Goal: Task Accomplishment & Management: Use online tool/utility

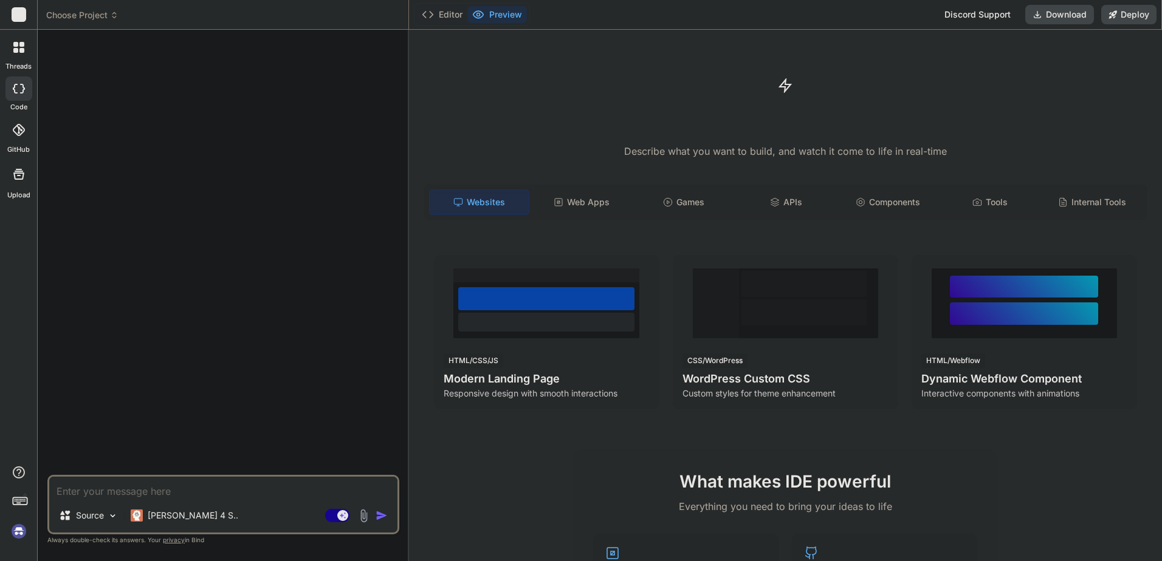
click at [322, 489] on textarea at bounding box center [223, 488] width 348 height 22
click at [194, 513] on p "[PERSON_NAME] 4 S.." at bounding box center [193, 516] width 91 height 12
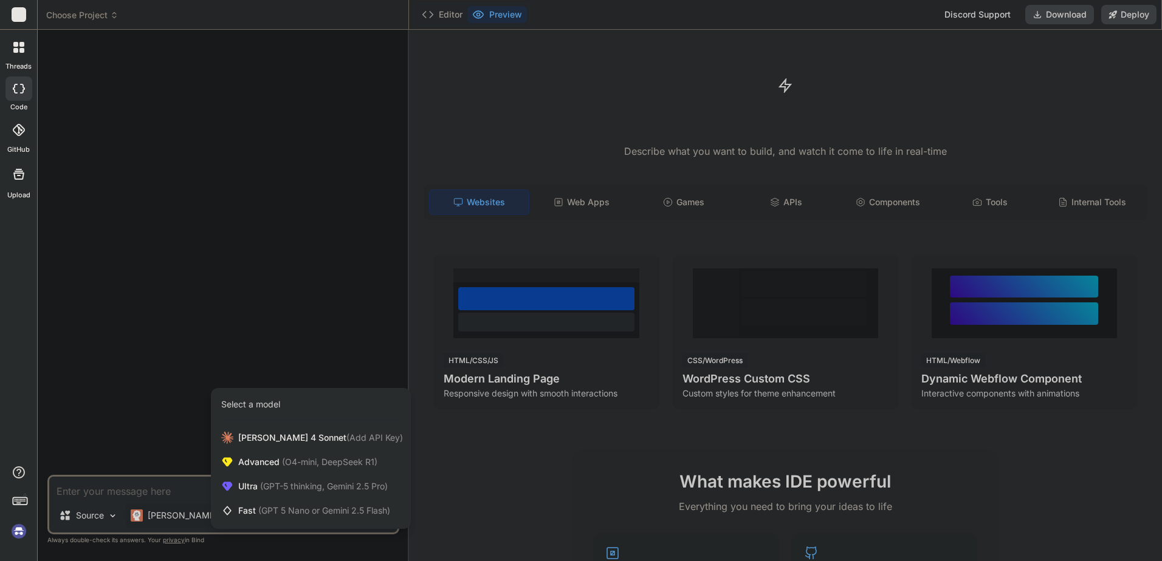
click at [184, 478] on div at bounding box center [581, 280] width 1162 height 561
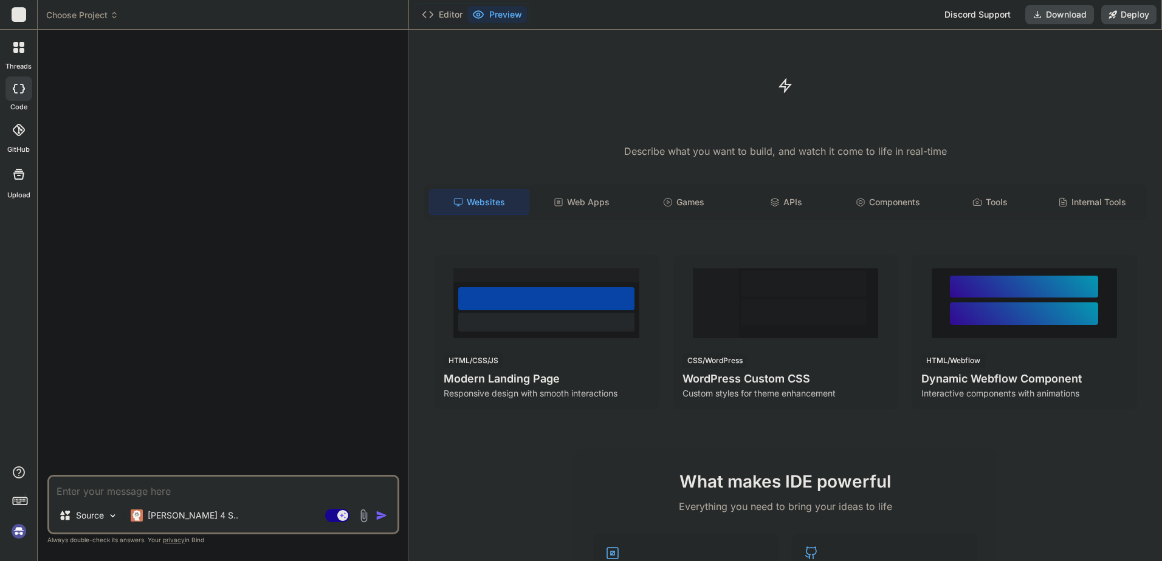
click at [120, 496] on textarea at bounding box center [223, 488] width 348 height 22
click at [362, 517] on img at bounding box center [364, 516] width 14 height 14
click at [106, 515] on div "Source" at bounding box center [88, 516] width 69 height 24
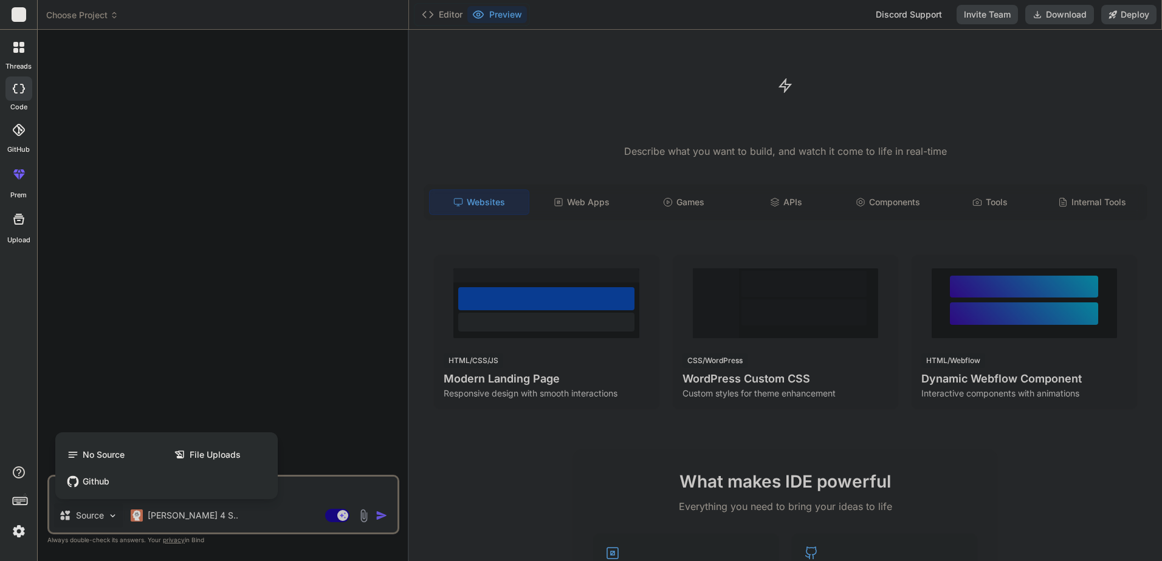
click at [291, 484] on div at bounding box center [581, 280] width 1162 height 561
type textarea "x"
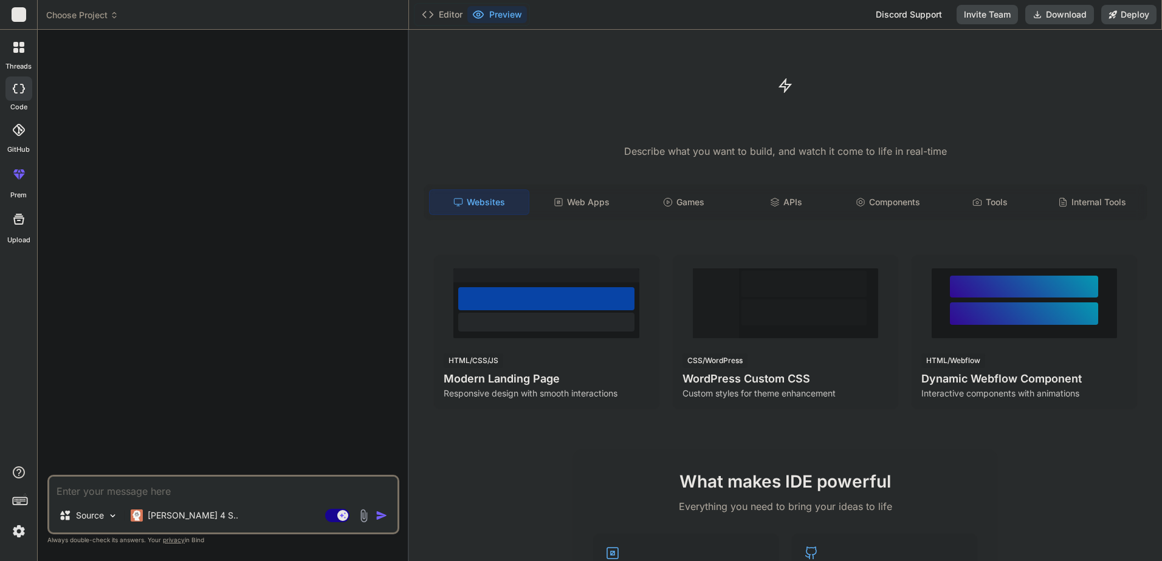
click at [290, 495] on textarea at bounding box center [223, 488] width 348 height 22
click at [201, 493] on textarea at bounding box center [223, 488] width 348 height 22
click at [276, 501] on div "Source Claude 4 S.. Agent Mode. When this toggle is activated, AI automatically…" at bounding box center [223, 505] width 352 height 60
click at [276, 495] on textarea at bounding box center [223, 488] width 348 height 22
paste textarea "# 3D Viewer & OpenUSD Scene Editor – AI Generation Prompt Purpose: Drive an AI …"
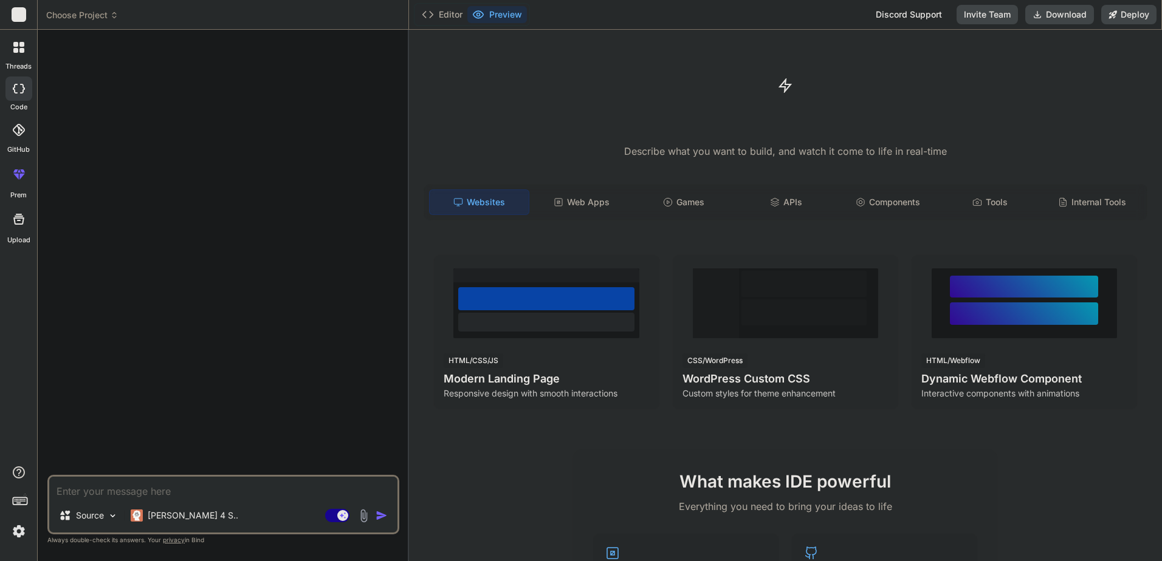
type textarea "# 3D Viewer & OpenUSD Scene Editor – AI Generation Prompt Purpose: Drive an AI …"
type textarea "x"
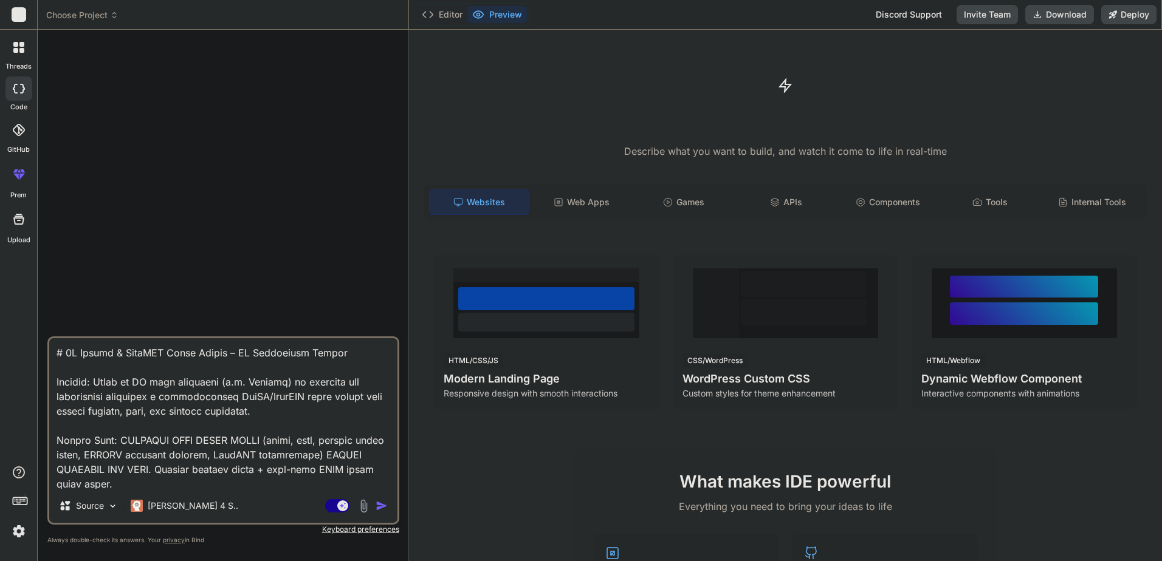
scroll to position [11041, 0]
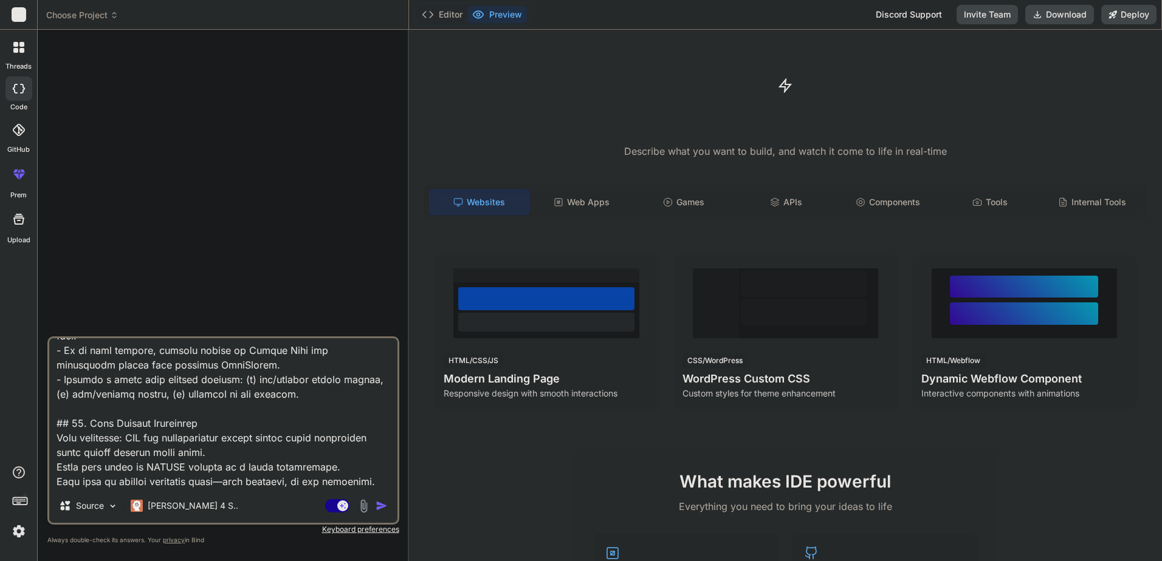
type textarea "# 3D Viewer & OpenUSD Scene Editor – AI Generation Prompt Purpose: Drive an AI …"
click at [383, 507] on img "button" at bounding box center [382, 506] width 12 height 12
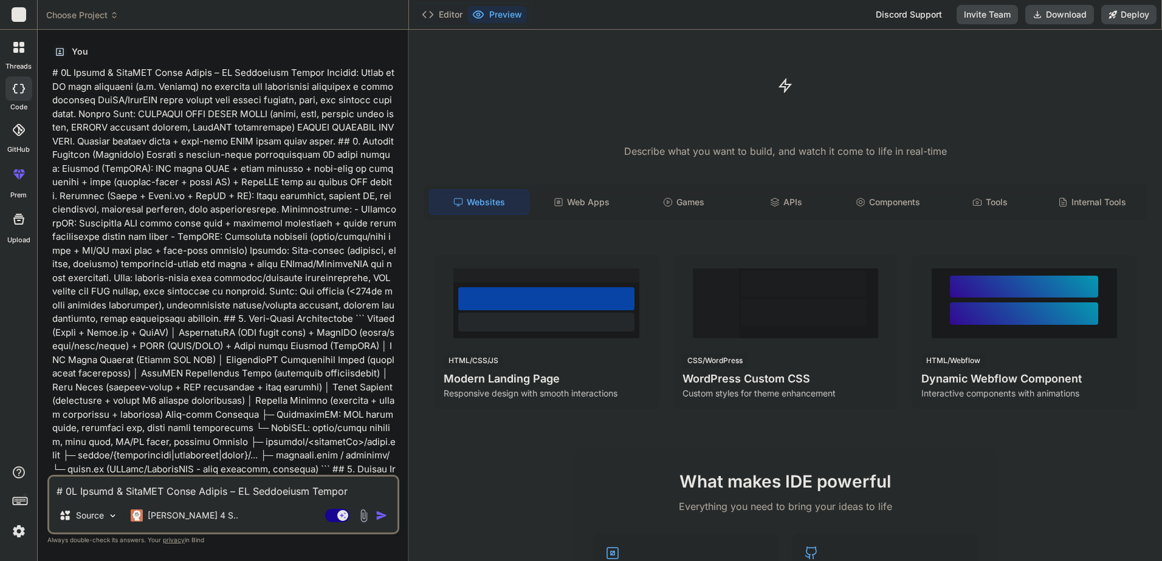
click at [382, 518] on img "button" at bounding box center [382, 516] width 12 height 12
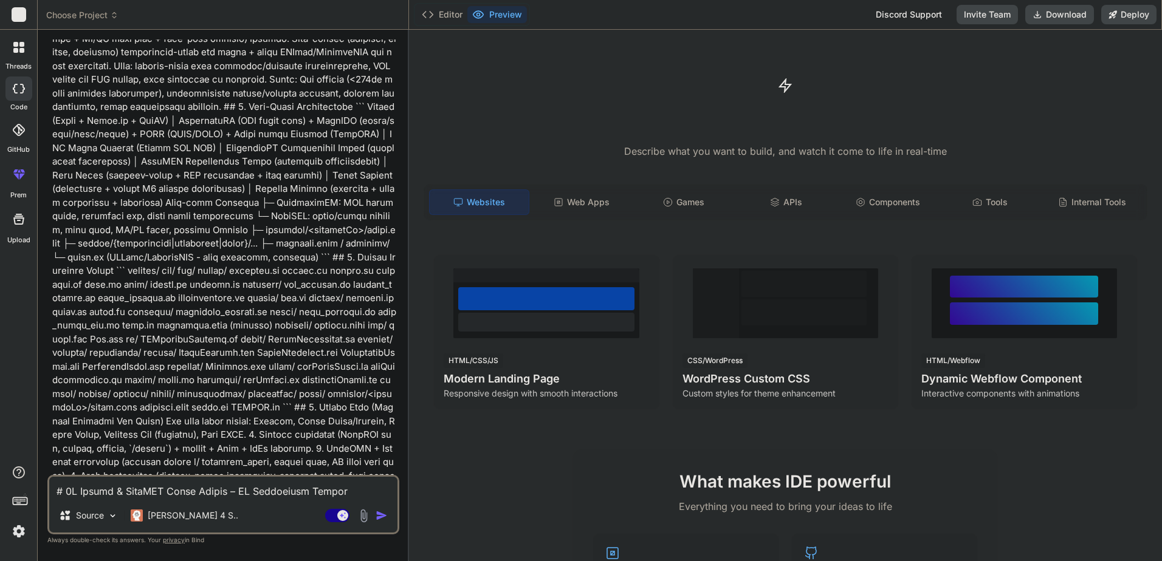
scroll to position [365, 0]
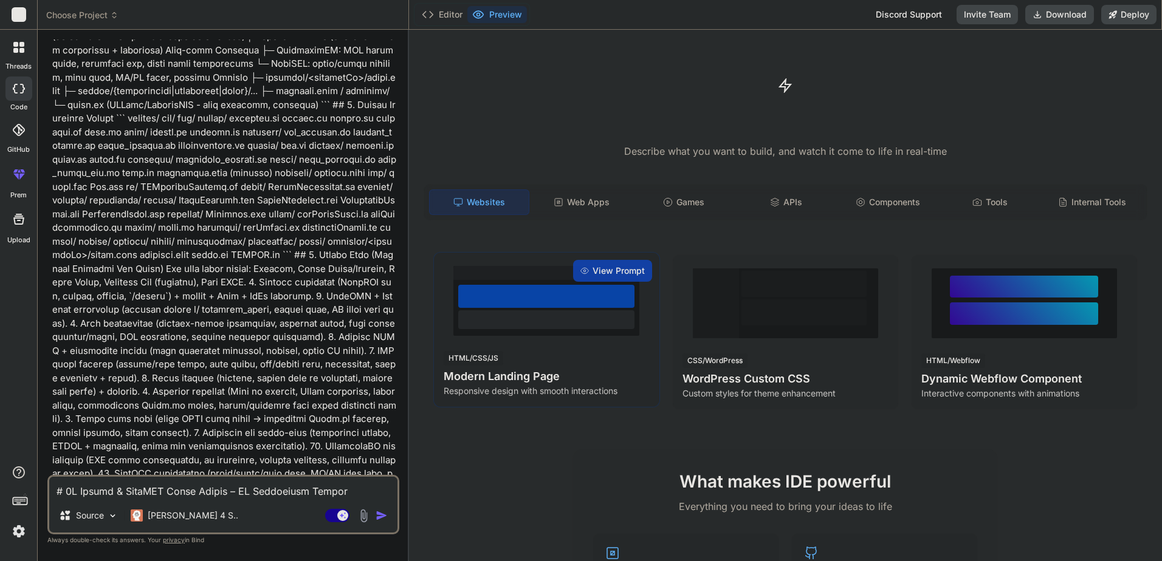
type textarea "x"
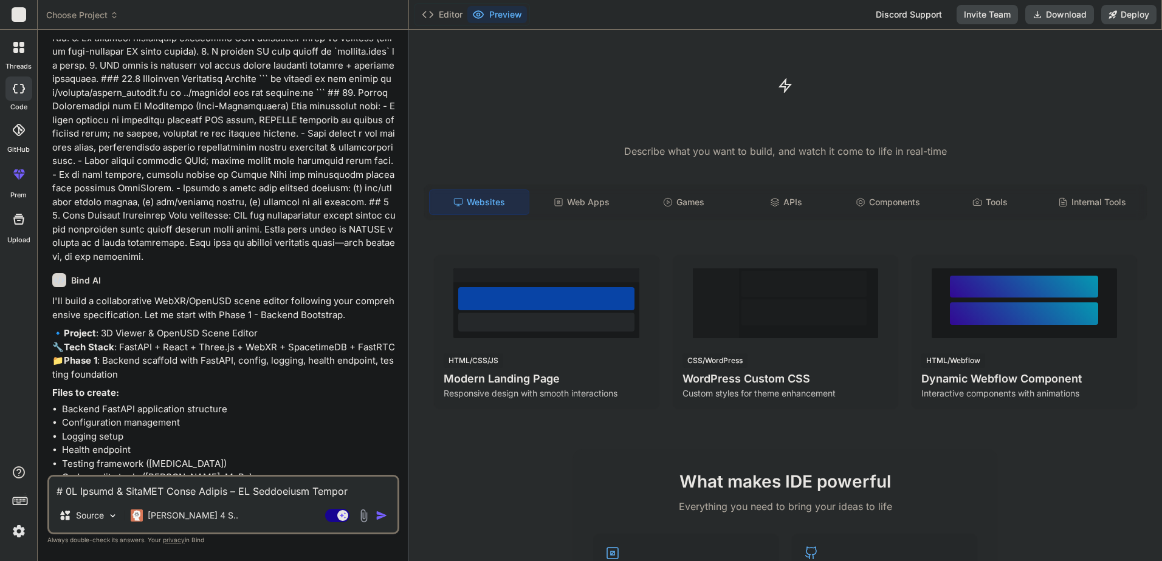
scroll to position [4317, 0]
click at [169, 501] on div "Source Claude 4 S.. Agent Mode. When this toggle is activated, AI automatically…" at bounding box center [223, 505] width 352 height 60
click at [190, 485] on textarea at bounding box center [223, 488] width 348 height 22
type textarea "y"
type textarea "x"
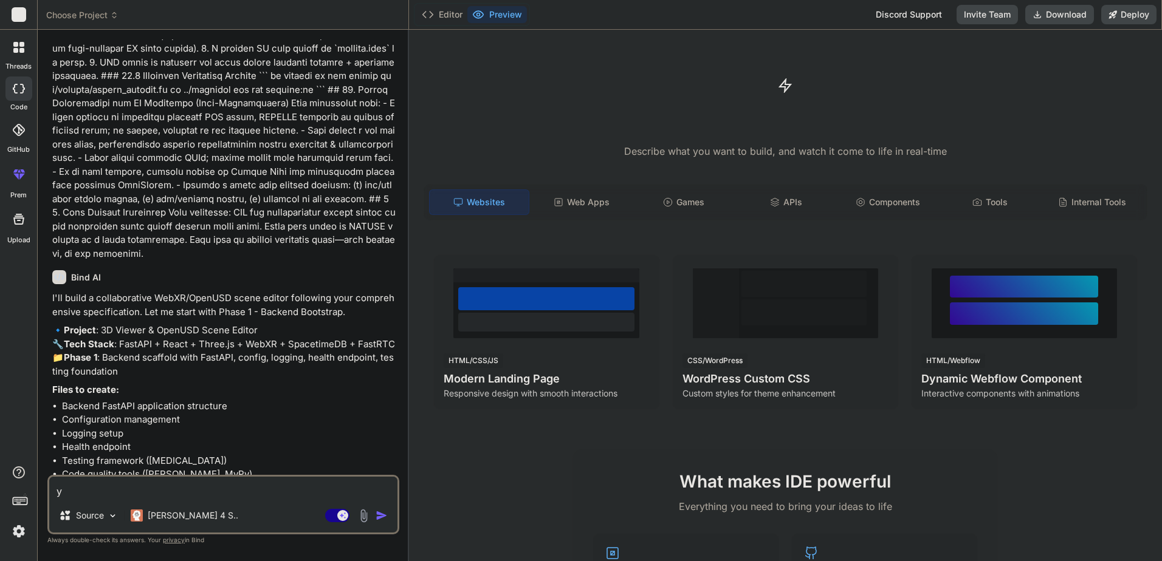
type textarea "ye"
type textarea "x"
type textarea "yes"
type textarea "x"
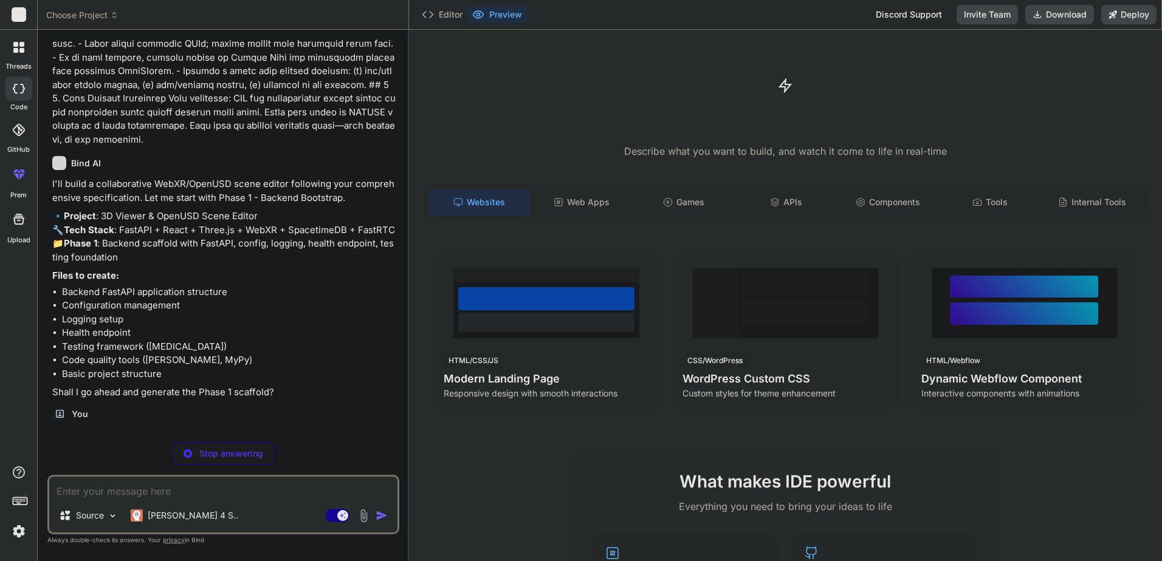
scroll to position [4444, 0]
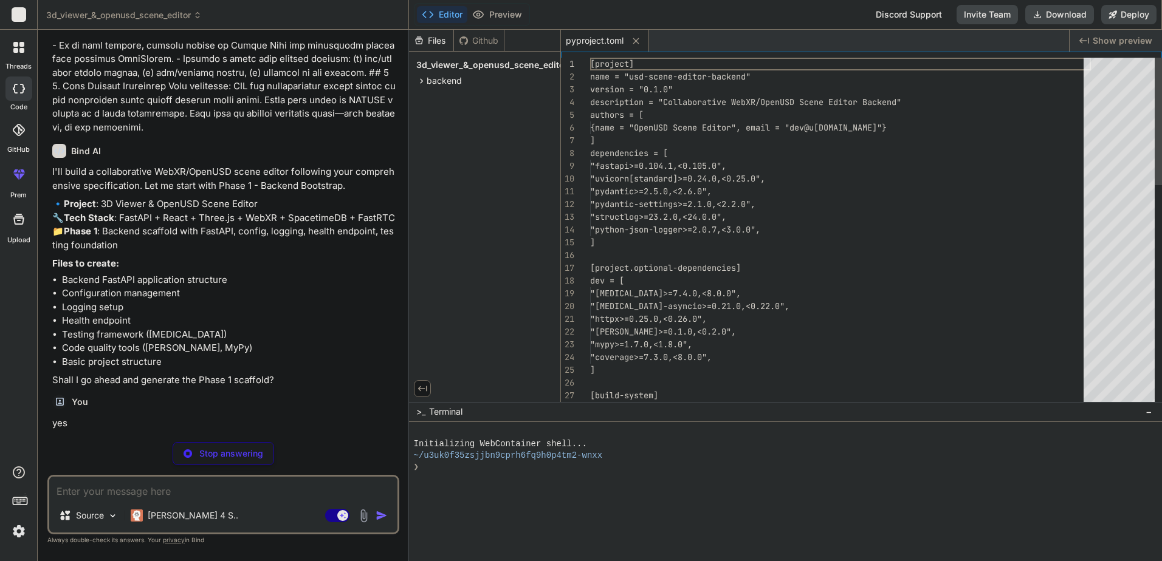
type textarea "x"
type textarea "# Backend application package"
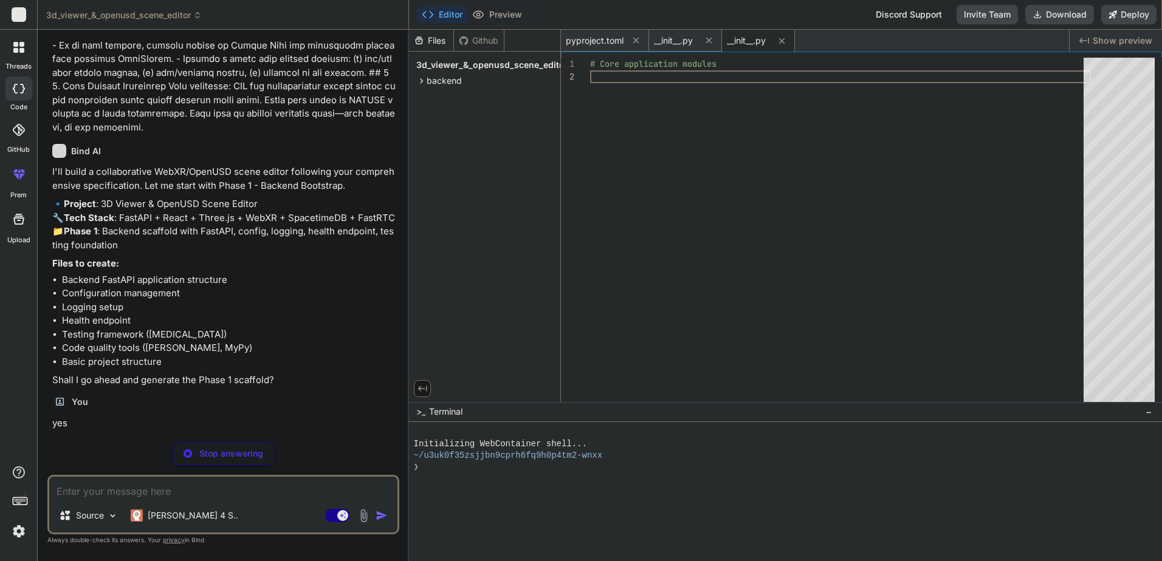
type textarea "x"
type textarea "def get_settings() -> Settings: """Dependency function to get settings instance…"
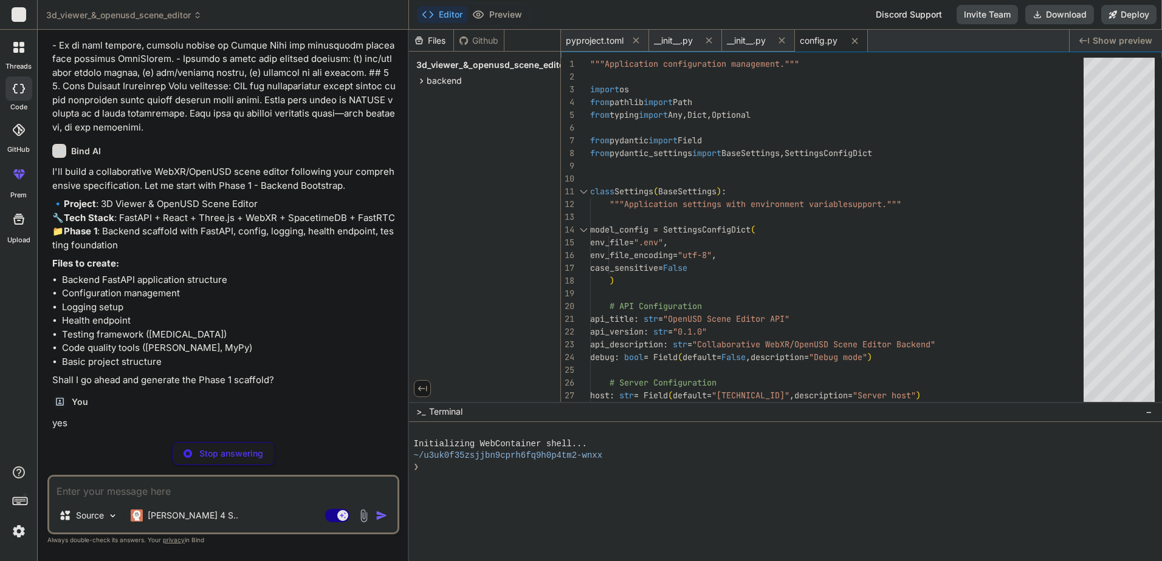
type textarea "x"
type textarea "# Create application logger logger = get_logger(__name__)"
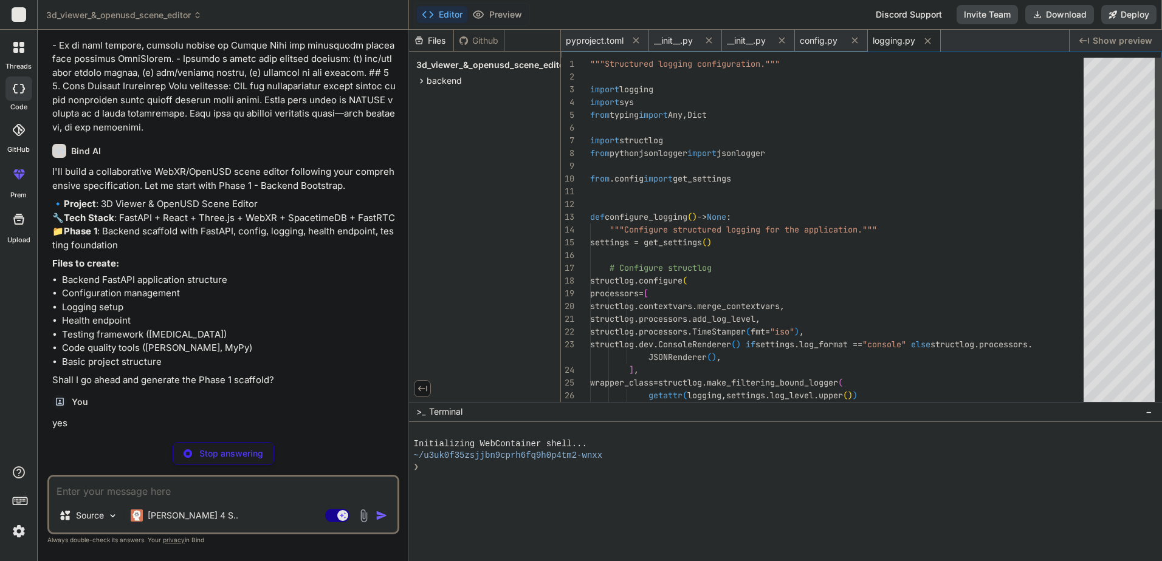
type textarea "x"
type textarea "# API routes package"
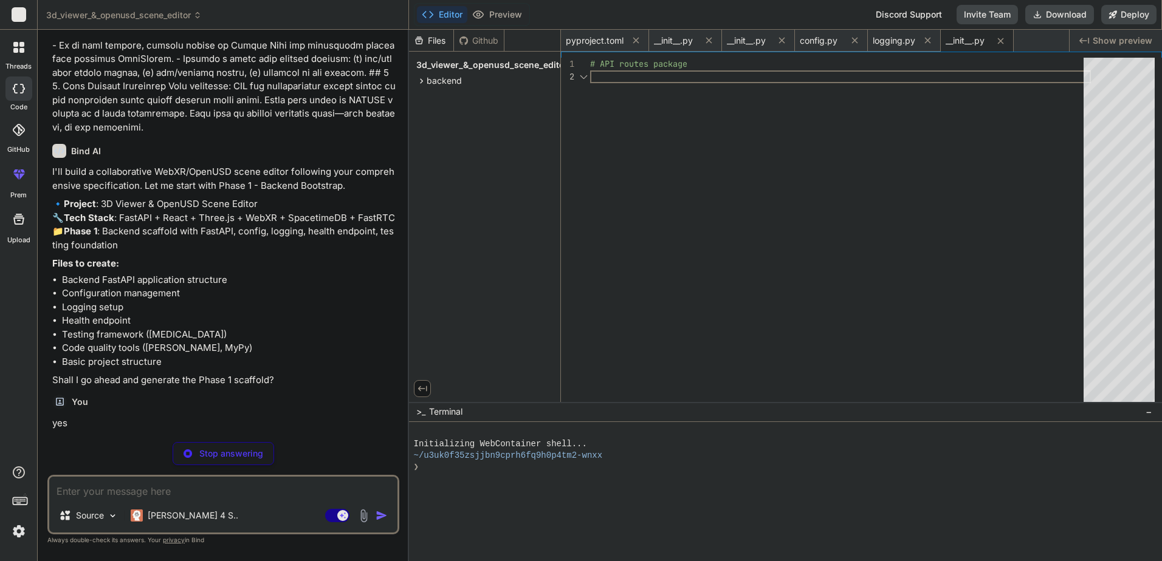
scroll to position [0, 16]
type textarea "x"
type textarea "return HealthResponse( status="healthy", message="OpenUSD Scene Editor API is r…"
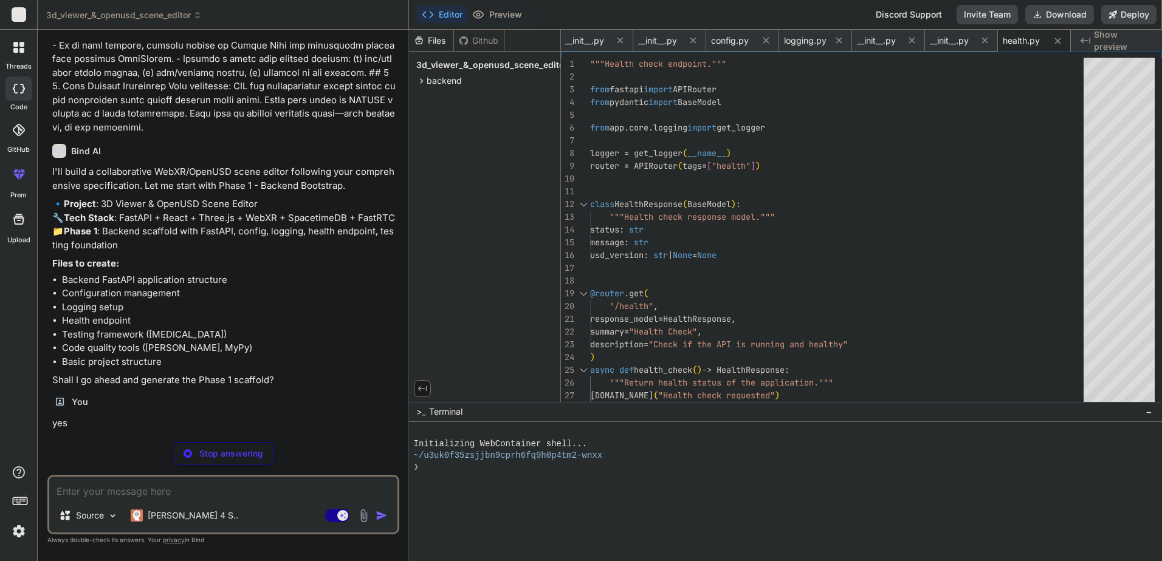
type textarea "x"
type textarea "# TODO: Add auth dependencies when fastapi-users is integrated # TODO: Add data…"
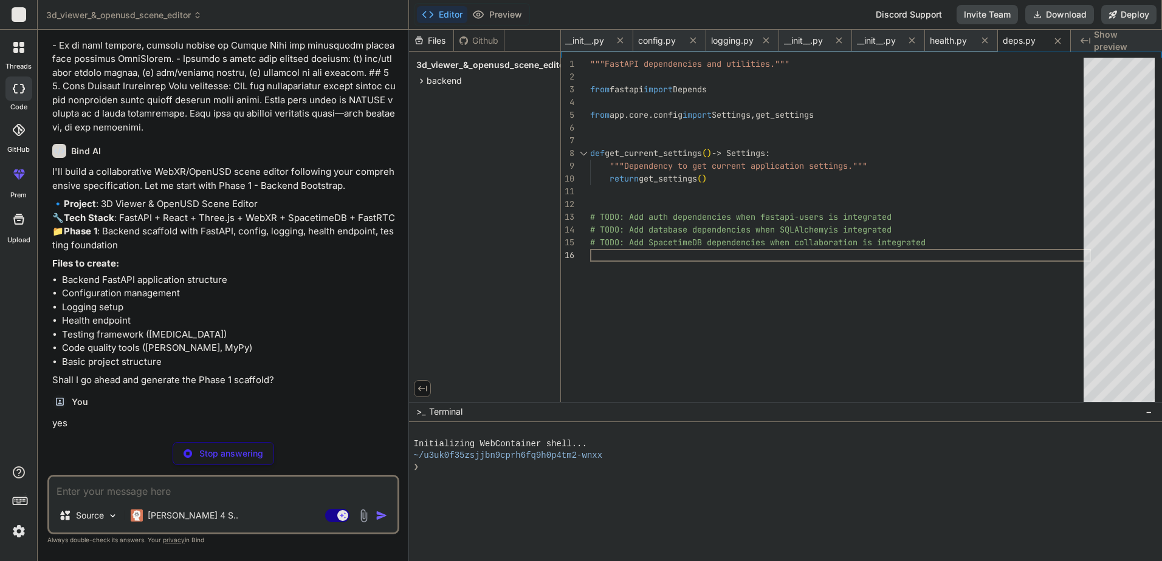
type textarea "x"
type textarea "settings = get_settings() uvicorn.run( "main:app", host=settings.host, port=set…"
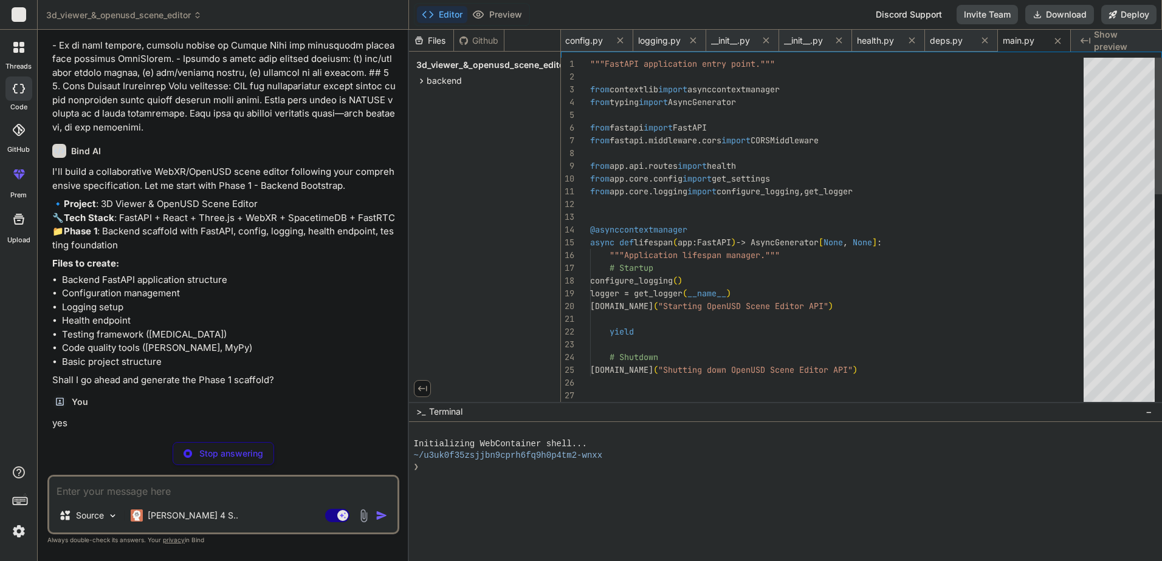
type textarea "x"
type textarea "# Tests package"
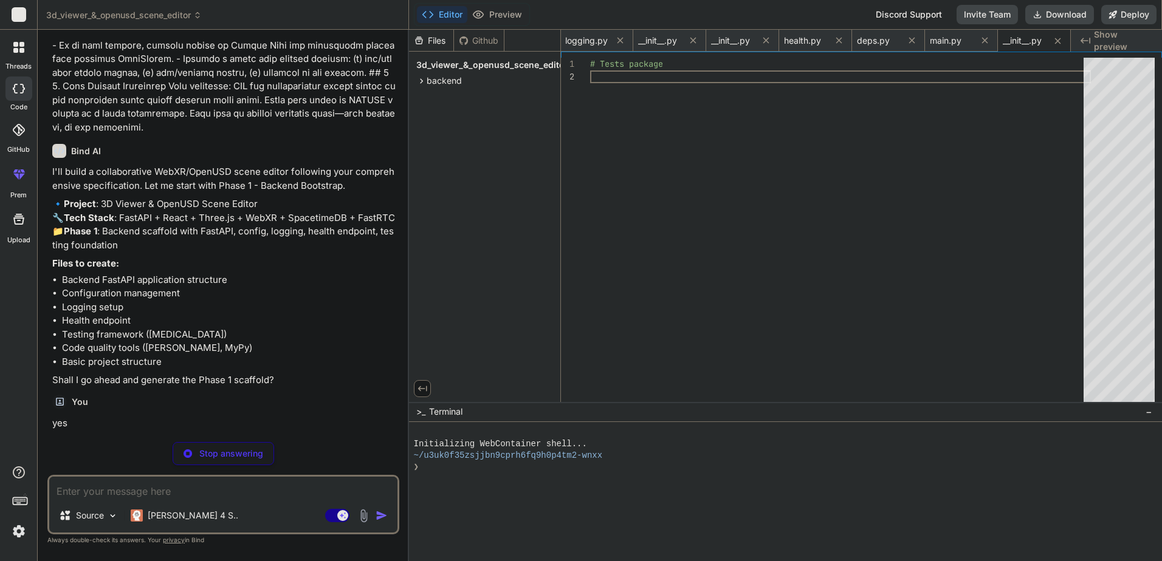
type textarea "x"
type textarea "assets_dir="test_storage/assets" ) monkeypatch.setattr("app.core.config.setting…"
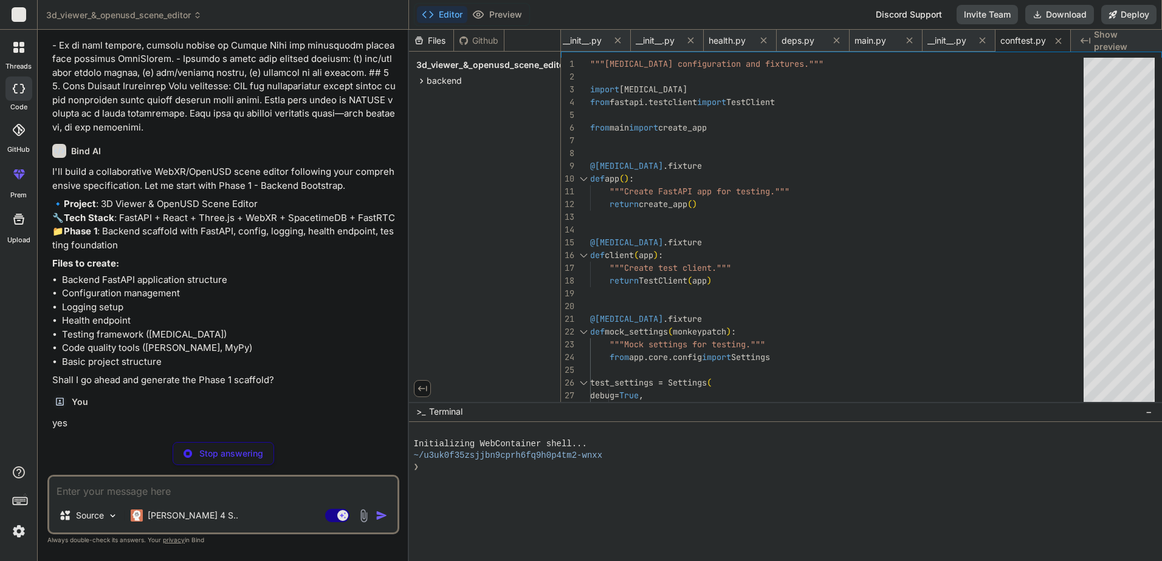
type textarea "x"
type textarea "openapi_spec = response.json() health_endpoint = openapi_spec["paths"]["/api/v1…"
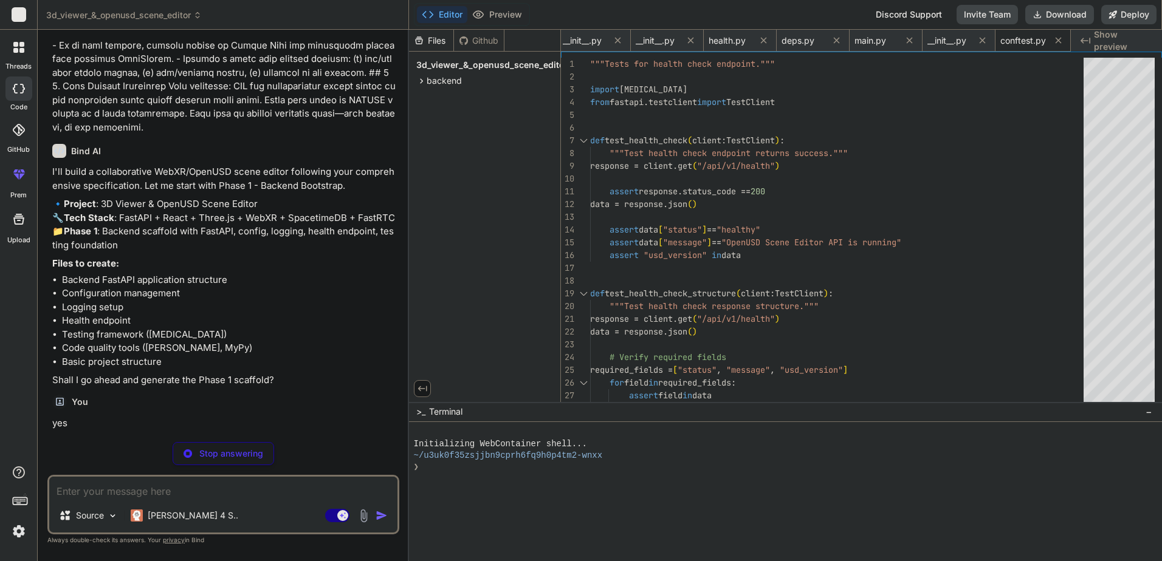
scroll to position [0, 470]
type textarea "x"
type textarea "assert "http://localhost:3000" in settings.allowed_origins assert "http://127.0…"
type textarea "x"
type textarea "# Future configuration (will be uncommented in later phases): # DATABASE_URL=sq…"
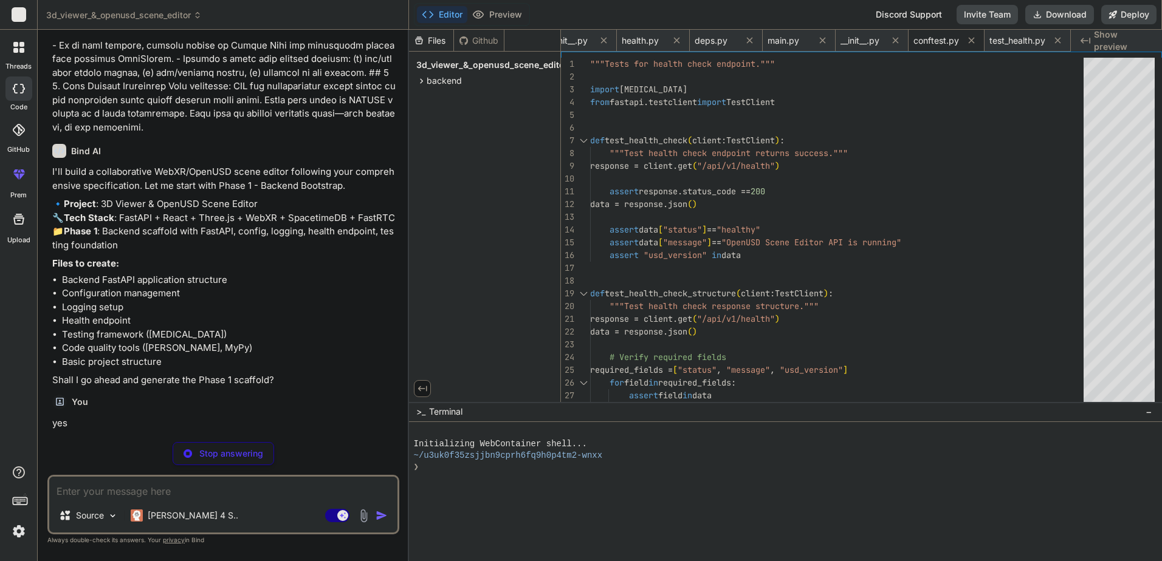
type textarea "x"
type textarea "uvicorn.run( "main:app", host=settings.host, port=settings.port, reload=True, #…"
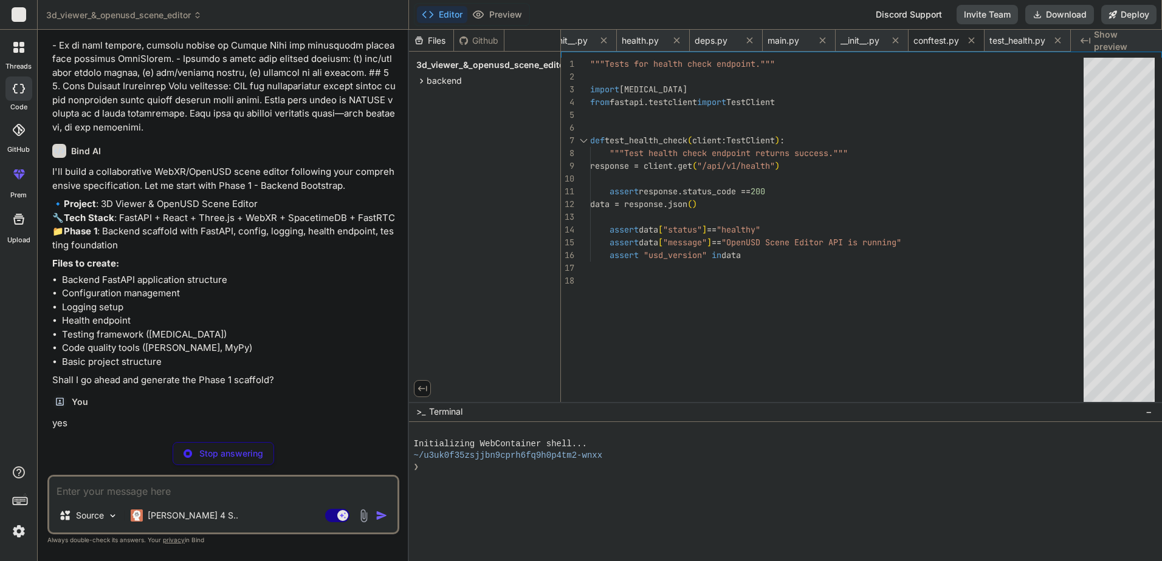
scroll to position [0, 713]
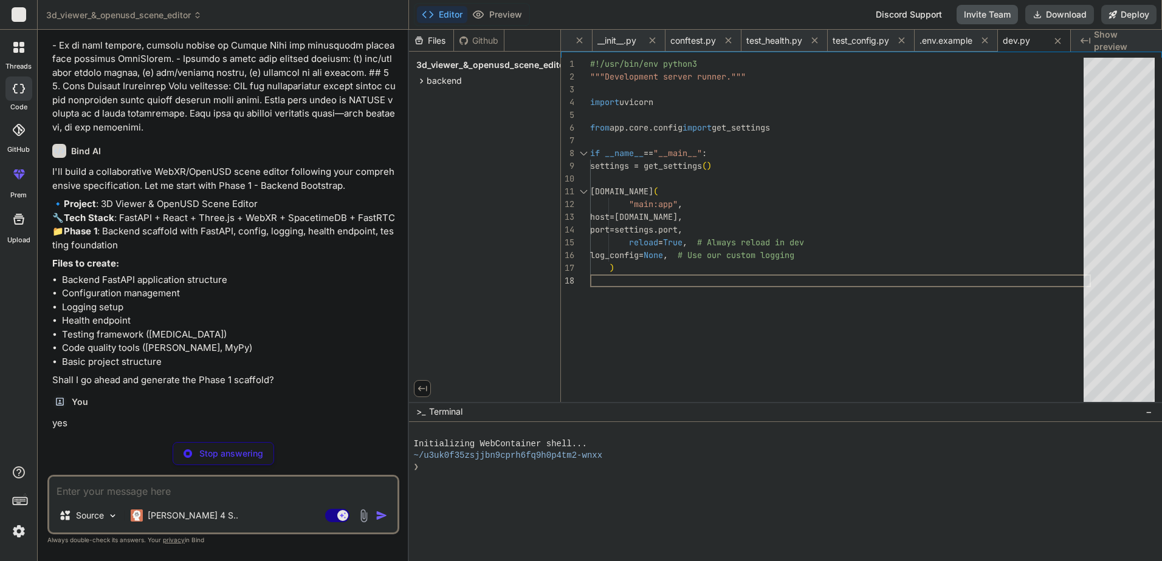
type textarea "x"
type textarea "for method in methods.keys(): if method.upper() in ['GET', 'POST', 'PUT', 'PATC…"
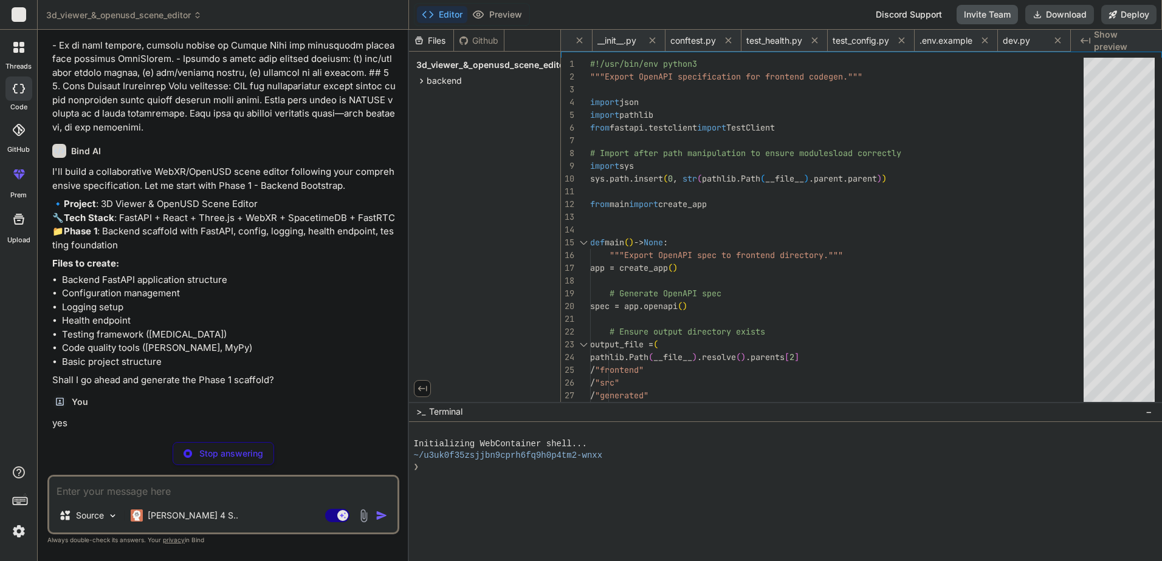
scroll to position [0, 817]
type textarea "x"
click at [773, 40] on span "test_config.py" at bounding box center [756, 41] width 57 height 12
type textarea "assert "http://localhost:3000" in settings.allowed_origins assert "http://127.0…"
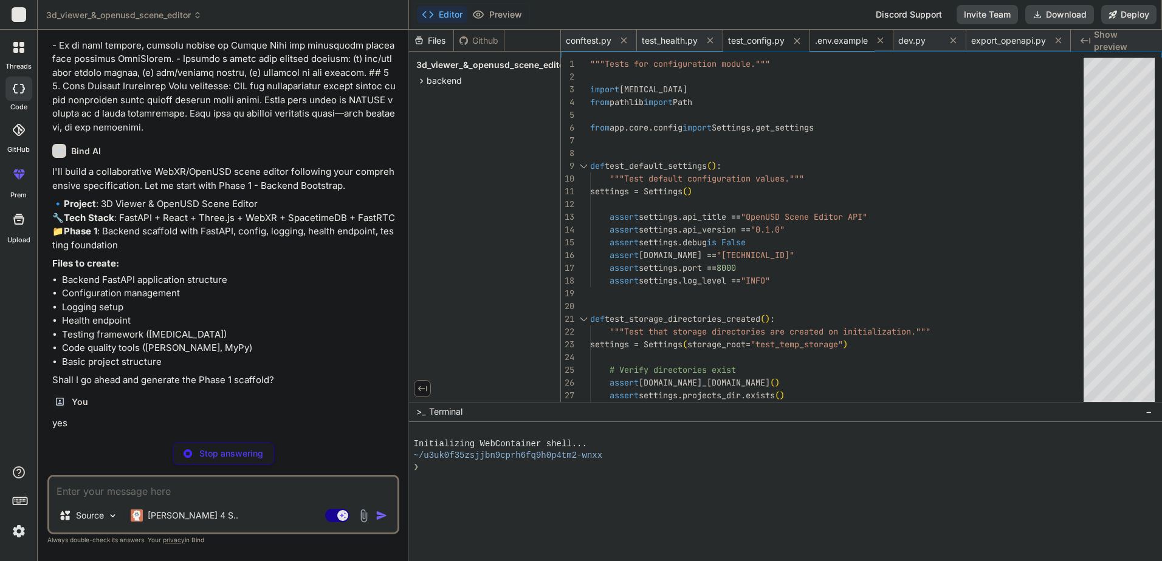
type textarea "x"
click at [893, 48] on div "dev.py" at bounding box center [929, 41] width 73 height 22
type textarea "uvicorn.run( "main:app", host=settings.host, port=settings.port, reload=True, #…"
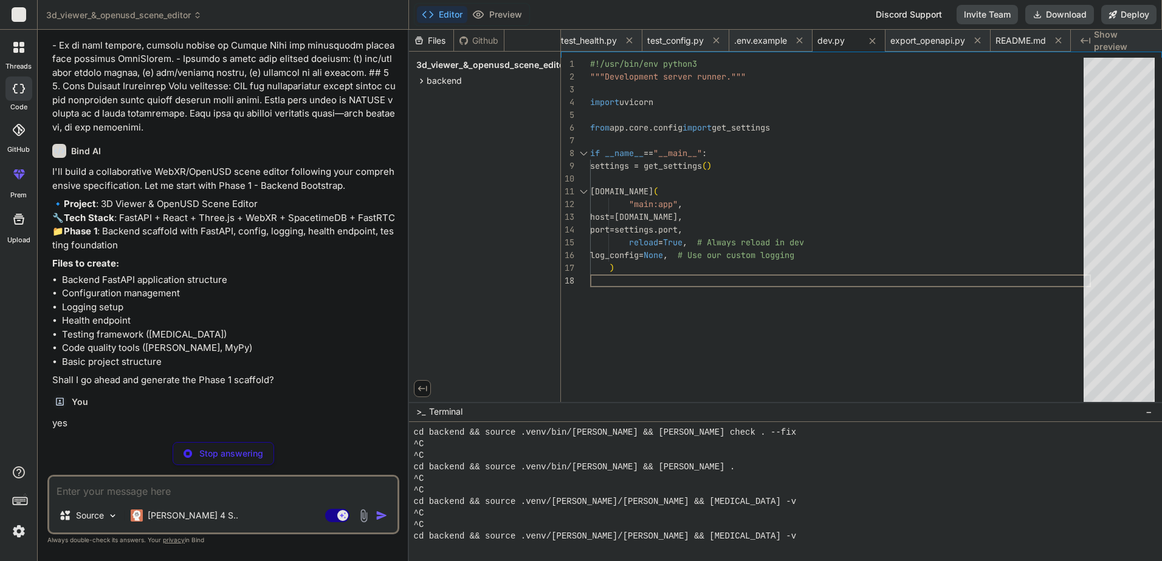
scroll to position [473, 0]
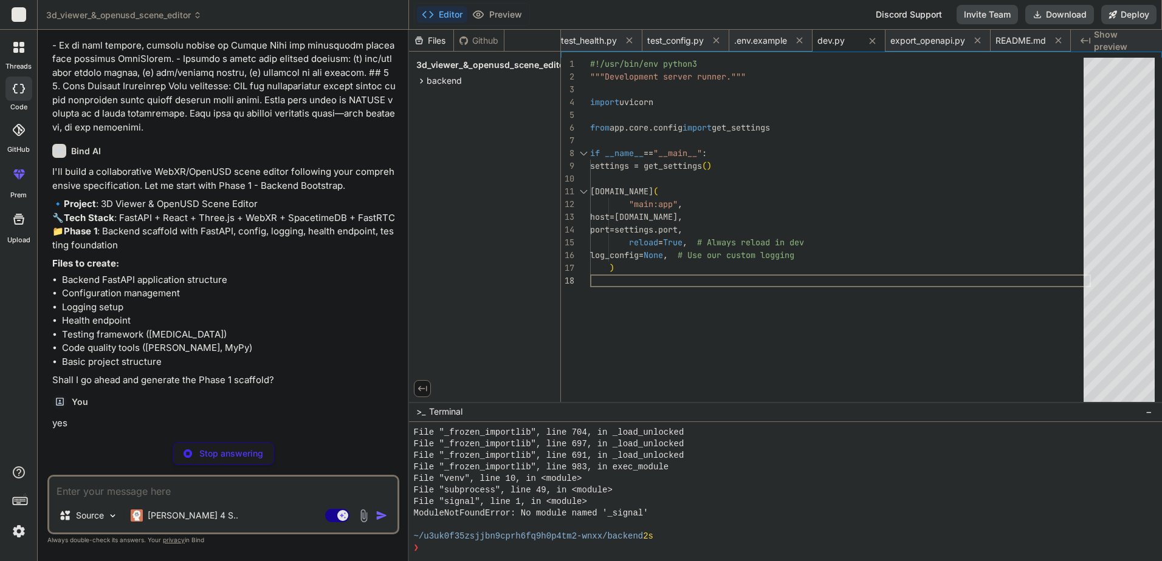
type textarea "x"
type textarea "#!/usr/bin/env python3 """Development server runner.""" import uvicorn from app…"
click at [610, 160] on div "#!/usr/bin/env python3 """Development server runner.""" import uvicorn from app…" at bounding box center [840, 233] width 501 height 350
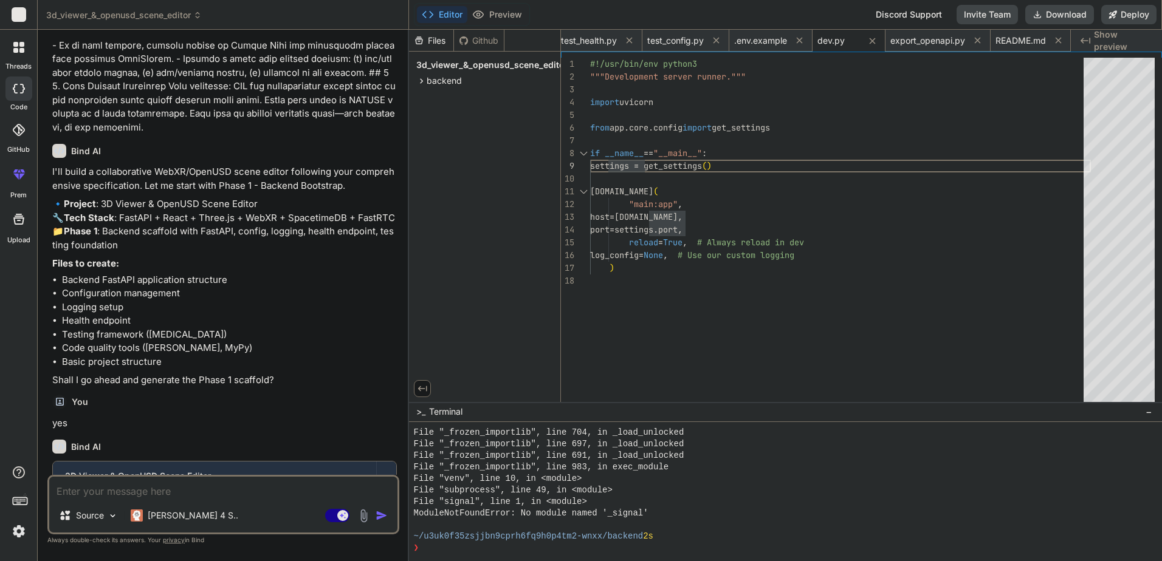
type textarea "x"
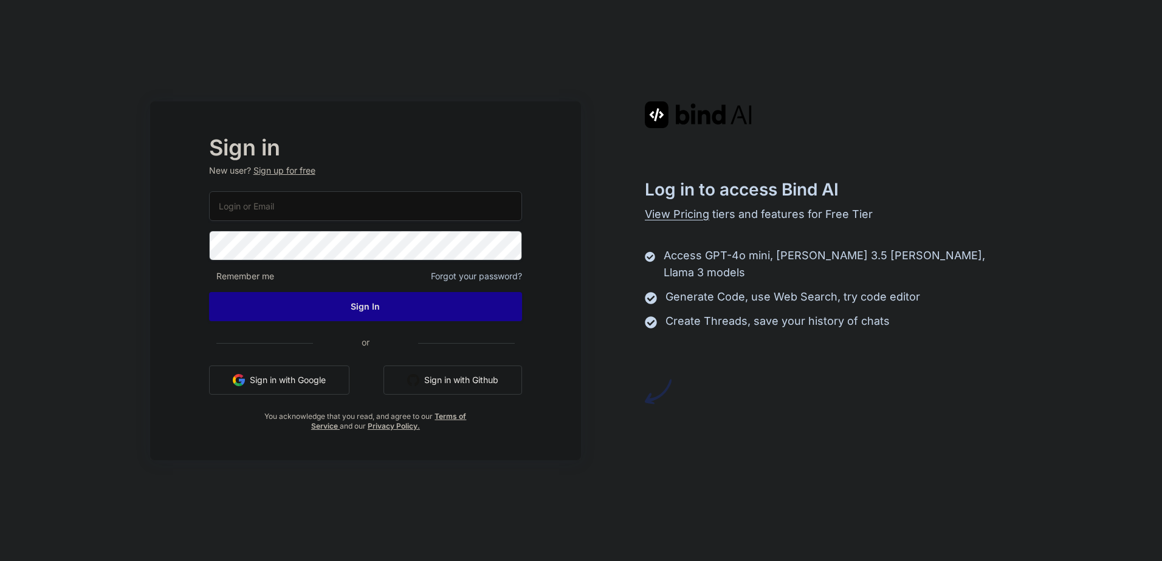
type input "praveenneuron@gmail.com"
click at [332, 375] on button "Sign in with Google" at bounding box center [279, 380] width 140 height 29
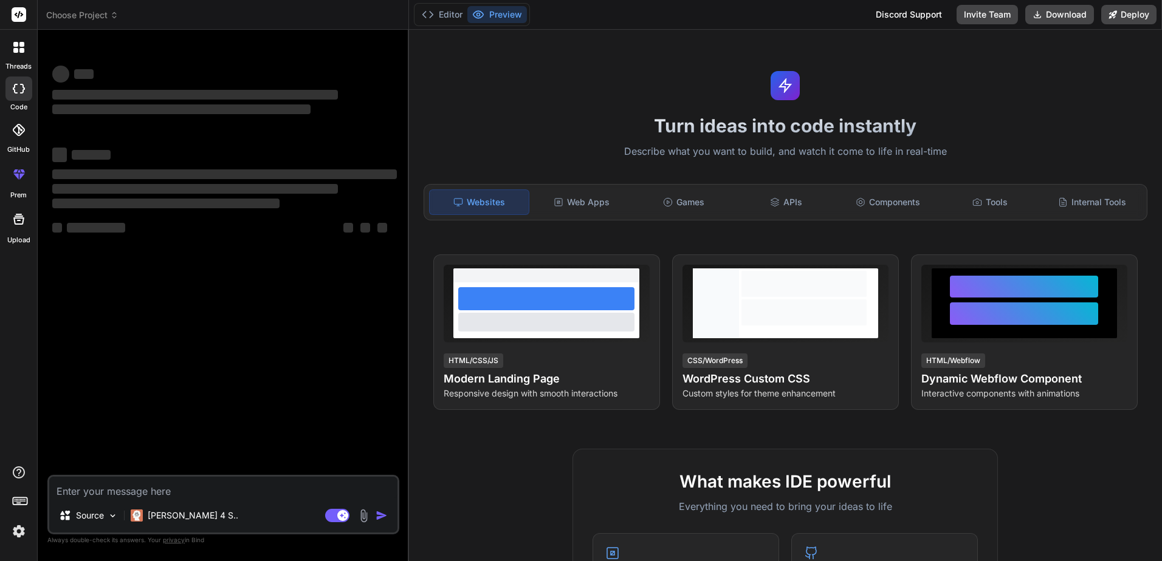
click at [267, 490] on textarea at bounding box center [223, 488] width 348 height 22
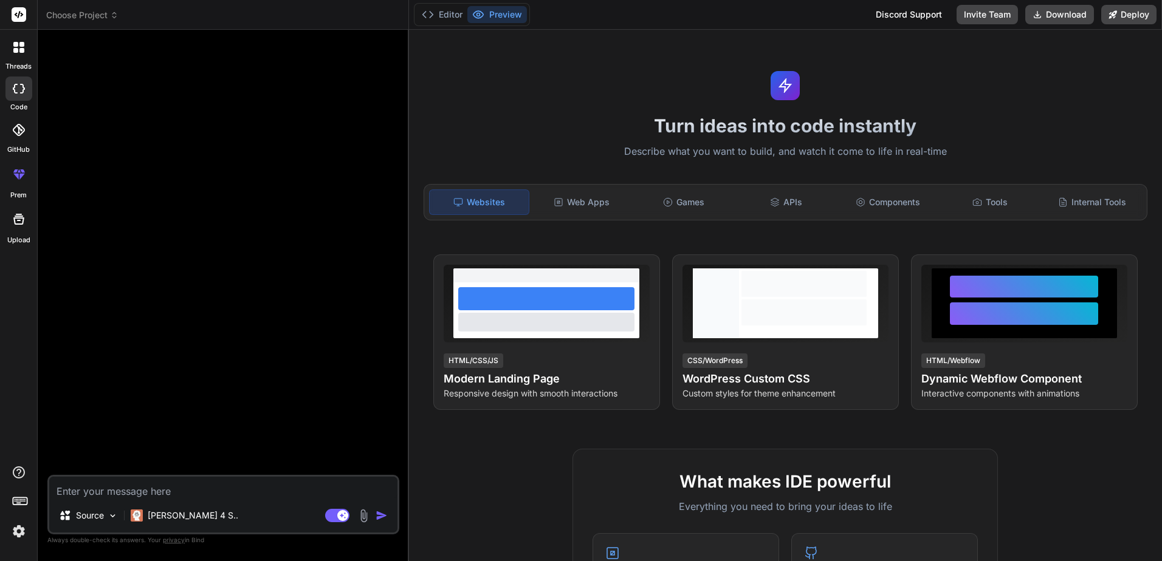
scroll to position [182, 0]
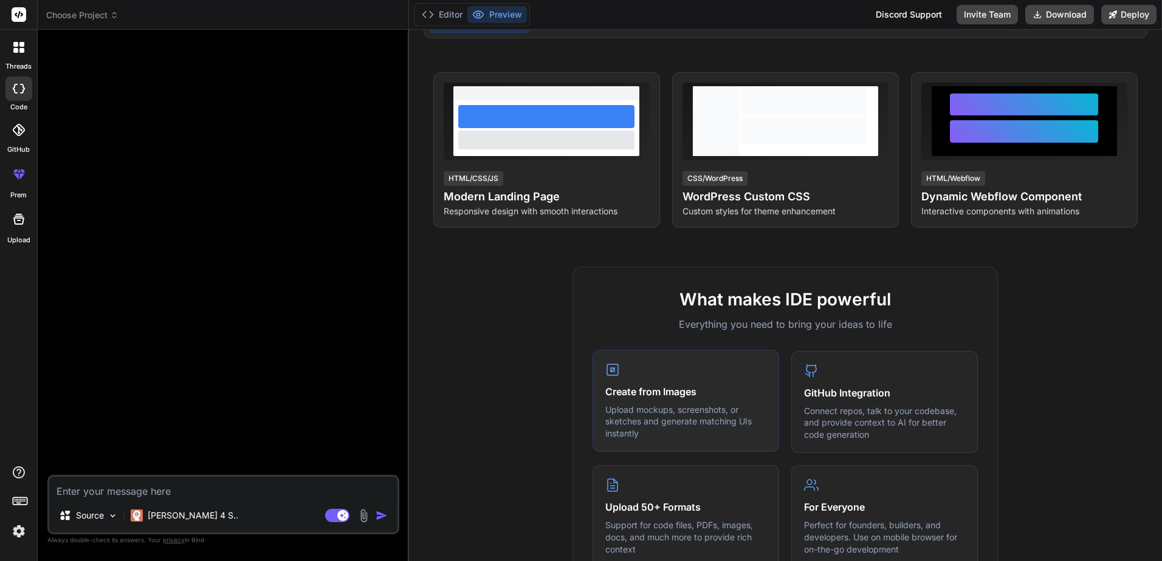
type textarea "x"
